Goal: Information Seeking & Learning: Learn about a topic

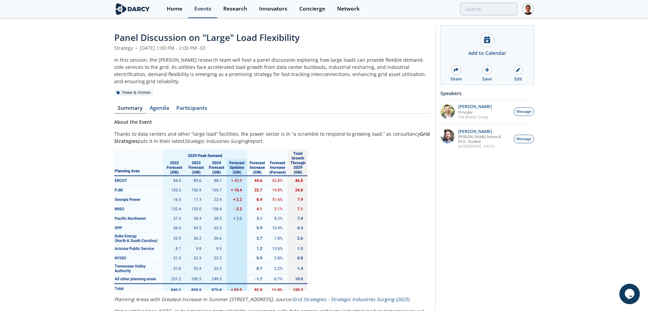
click at [202, 6] on div "Events" at bounding box center [202, 8] width 17 height 5
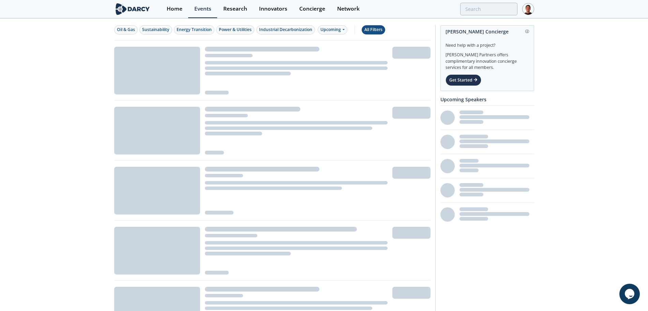
click at [372, 31] on div "All Filters" at bounding box center [373, 30] width 18 height 6
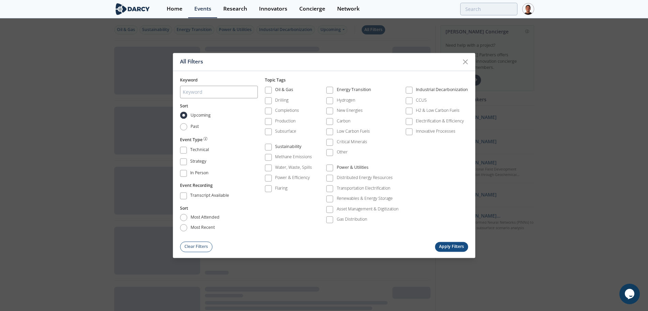
click at [340, 31] on div "All Filters Keyword Sort Upcoming Past Event Type Technical Strategy In Person …" at bounding box center [324, 155] width 648 height 311
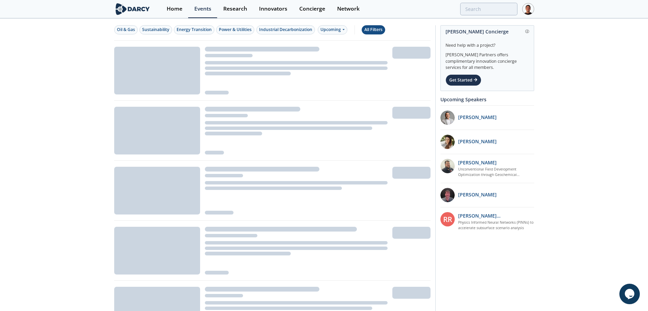
click at [340, 31] on div "Upcoming" at bounding box center [333, 29] width 30 height 9
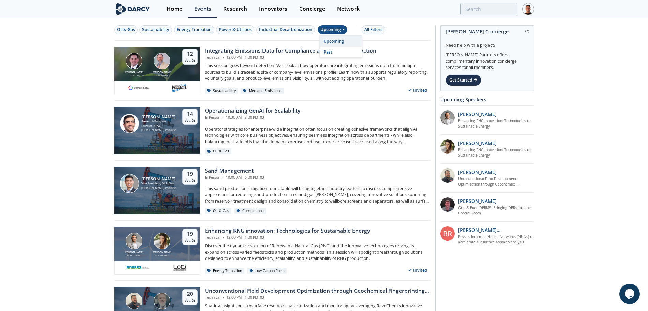
click at [336, 30] on div "Upcoming" at bounding box center [333, 29] width 30 height 9
click at [339, 29] on div "Upcoming" at bounding box center [333, 29] width 30 height 9
click at [337, 51] on div "Past" at bounding box center [341, 52] width 42 height 11
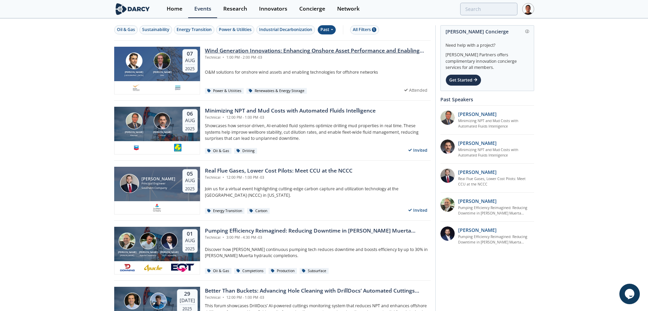
click at [258, 57] on div "Technical • 1:00 PM - 2:00 PM -03" at bounding box center [318, 57] width 226 height 5
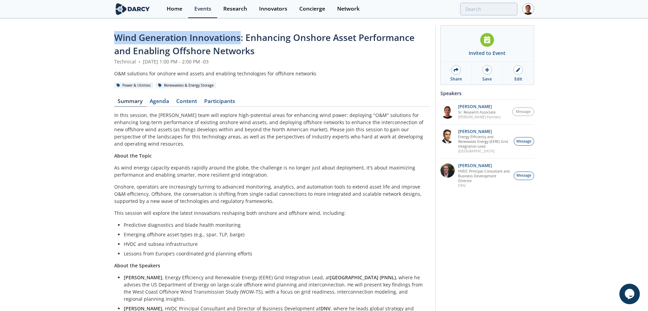
drag, startPoint x: 110, startPoint y: 34, endPoint x: 240, endPoint y: 38, distance: 130.3
click at [240, 38] on div "Wind Generation Innovations: Enhancing Onshore Asset Performance and Enabling O…" at bounding box center [324, 237] width 648 height 436
copy span "Wind Generation Innovations"
